Goal: Task Accomplishment & Management: Complete application form

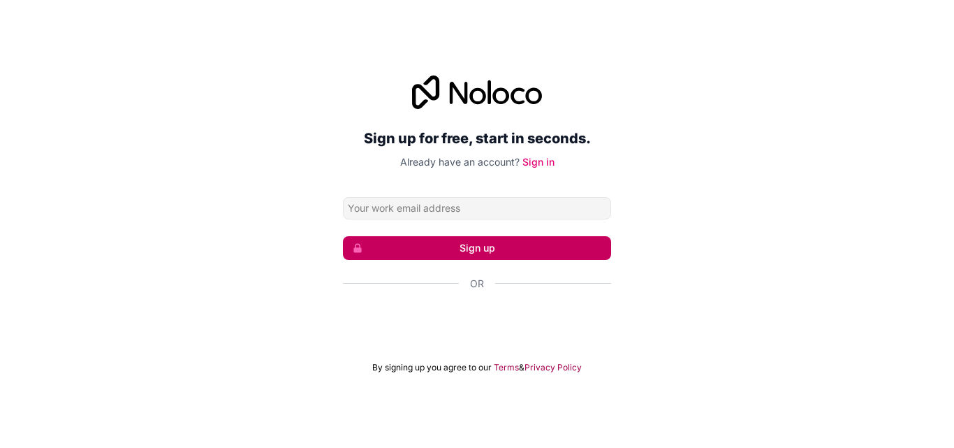
click at [497, 254] on button "Sign up" at bounding box center [477, 248] width 268 height 24
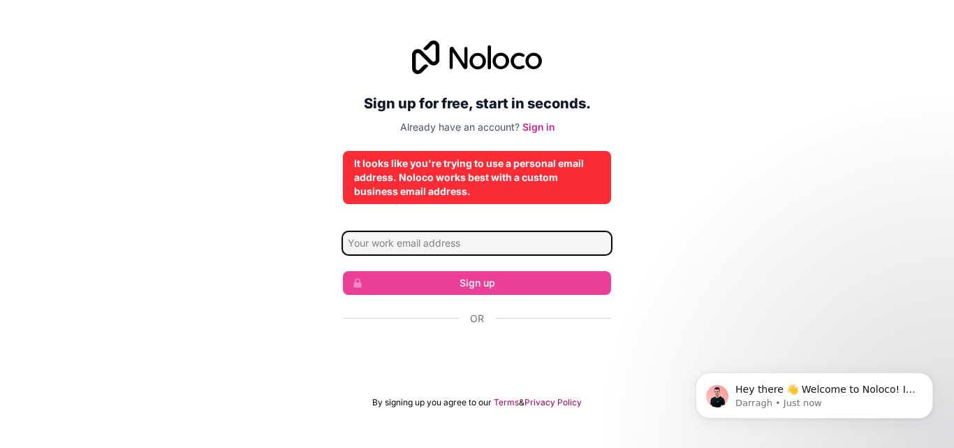
click at [474, 247] on input "Email address" at bounding box center [477, 243] width 268 height 22
type input "[EMAIL_ADDRESS][DOMAIN_NAME]"
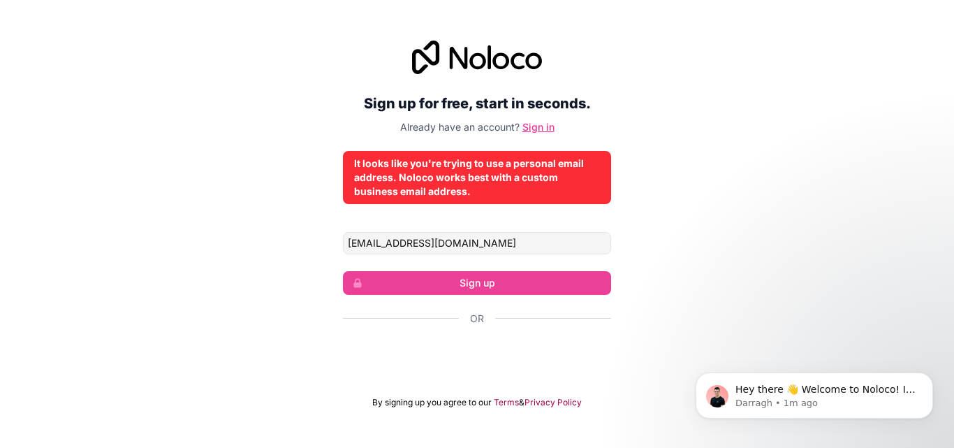
click at [544, 127] on link "Sign in" at bounding box center [539, 127] width 32 height 12
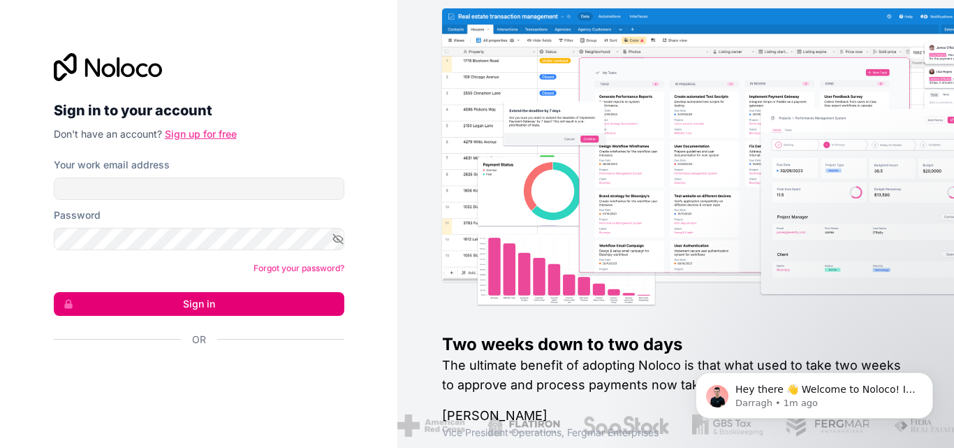
click at [212, 136] on link "Sign up for free" at bounding box center [201, 134] width 72 height 12
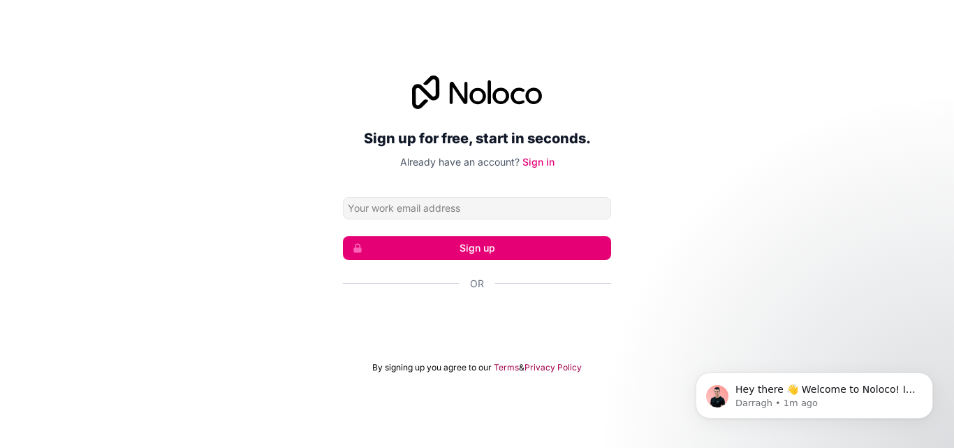
click at [377, 206] on input "Email address" at bounding box center [477, 208] width 268 height 22
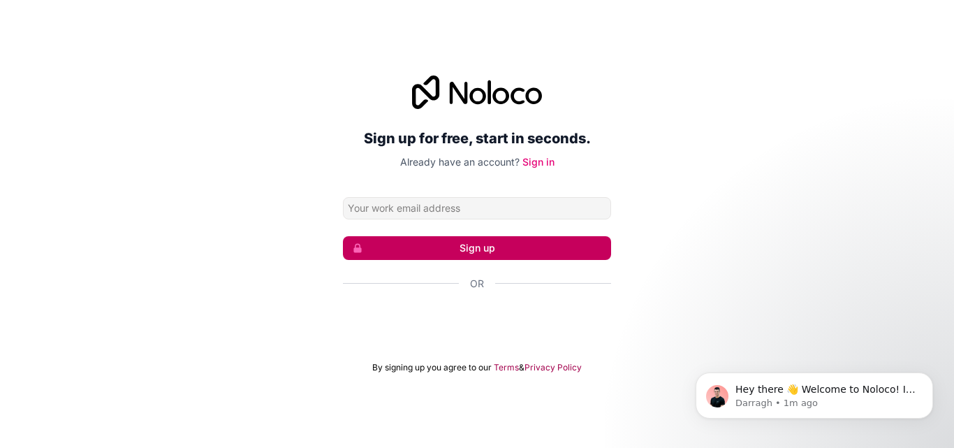
type input "[EMAIL_ADDRESS][DOMAIN_NAME]"
click at [435, 243] on button "Sign up" at bounding box center [477, 248] width 268 height 24
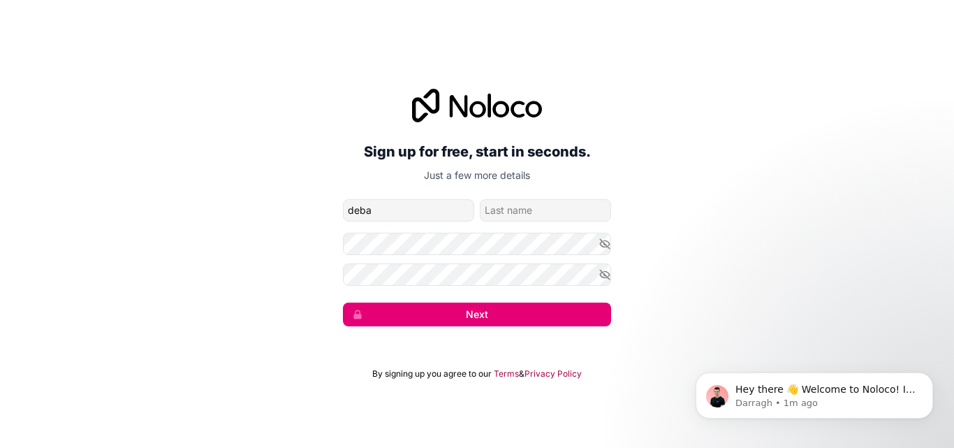
type input "deba"
type input "brata"
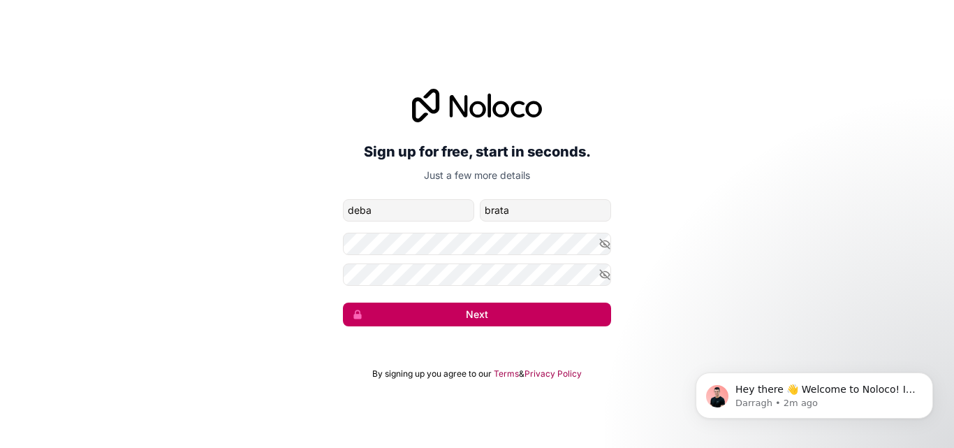
click at [494, 321] on button "Next" at bounding box center [477, 315] width 268 height 24
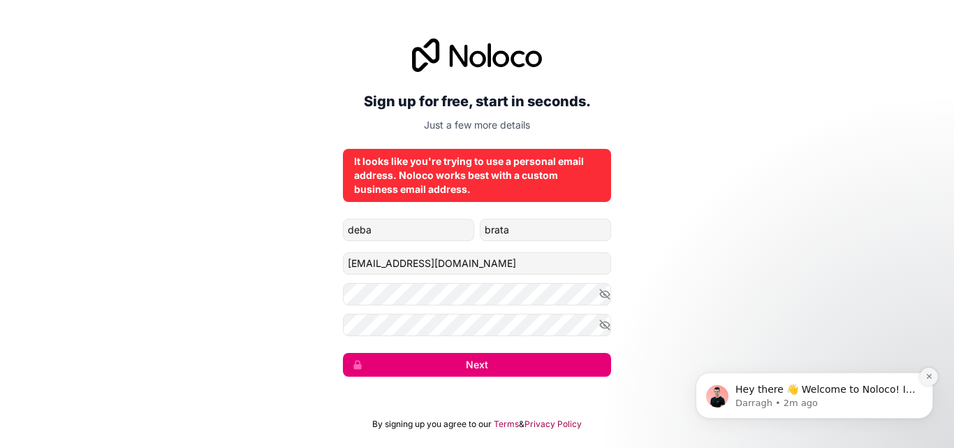
click at [929, 380] on icon "Dismiss notification" at bounding box center [930, 376] width 8 height 8
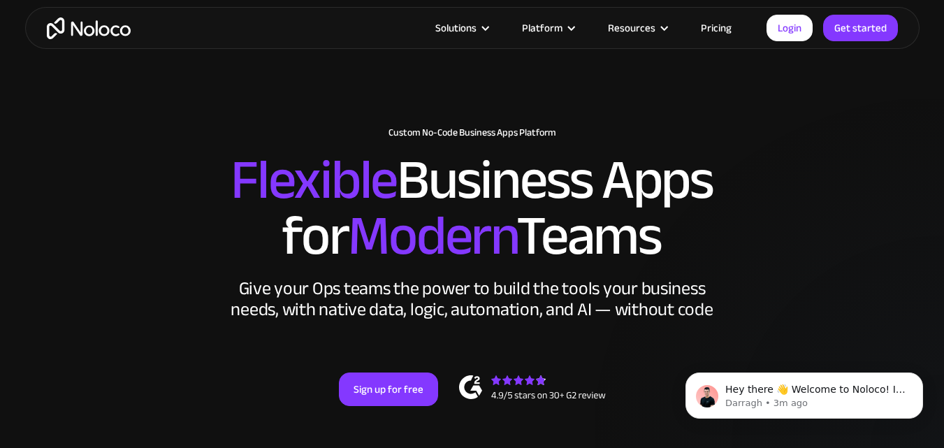
scroll to position [70, 0]
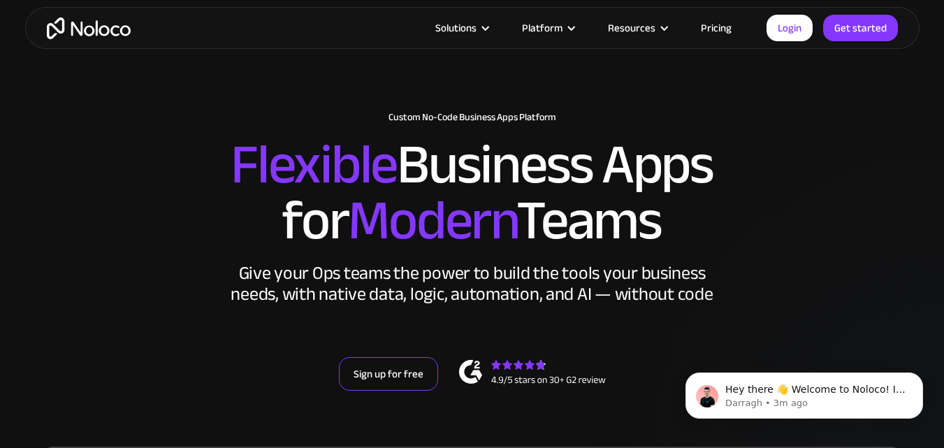
click at [385, 379] on link "Sign up for free" at bounding box center [388, 374] width 99 height 34
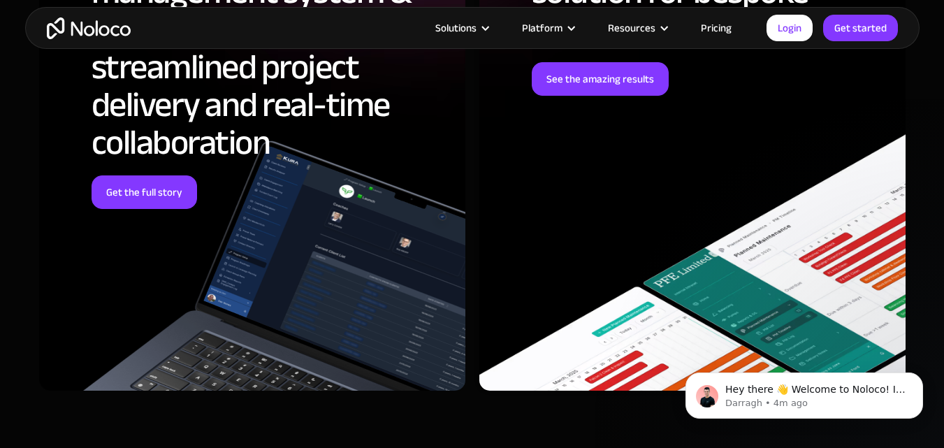
scroll to position [7545, 0]
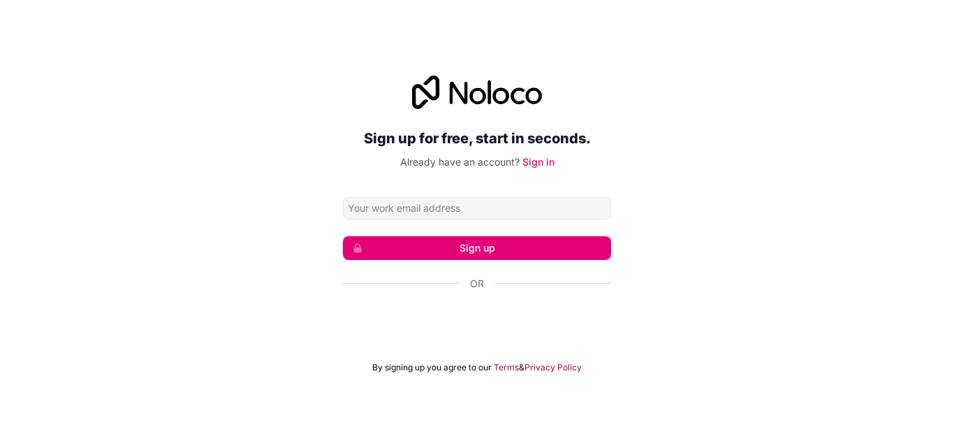
click at [493, 215] on input "Email address" at bounding box center [477, 208] width 268 height 22
type input "debabrataplay@gmail.com"
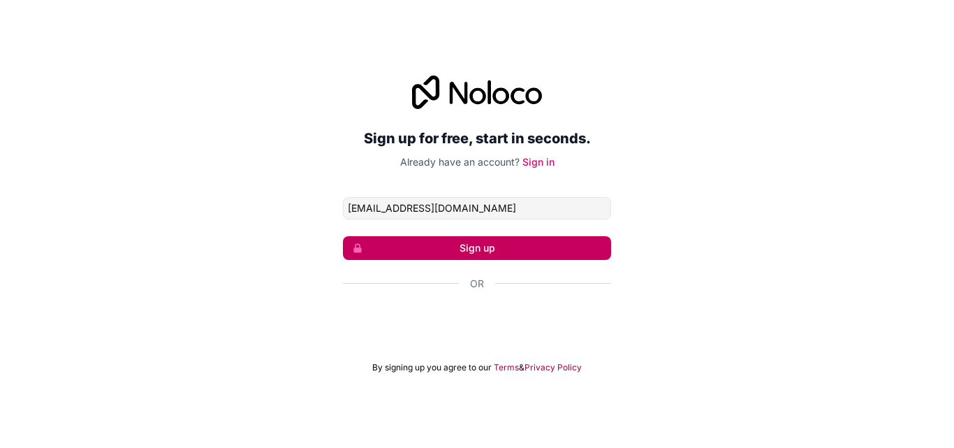
click at [472, 238] on button "Sign up" at bounding box center [477, 248] width 268 height 24
